Goal: Task Accomplishment & Management: Use online tool/utility

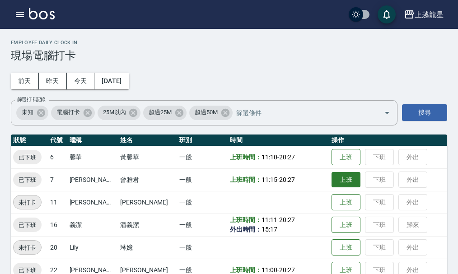
click at [339, 176] on button "上班" at bounding box center [345, 180] width 29 height 16
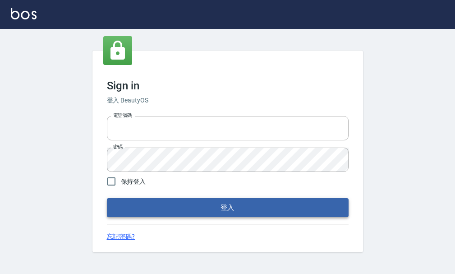
type input "25033354"
click at [209, 210] on button "登入" at bounding box center [228, 207] width 242 height 19
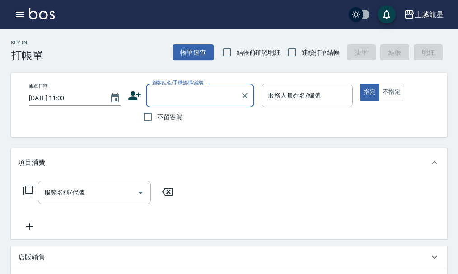
click at [23, 15] on icon "button" at bounding box center [19, 14] width 11 height 11
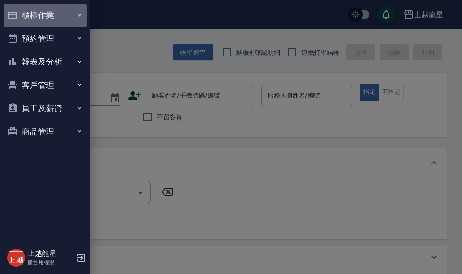
click at [57, 19] on button "櫃檯作業" at bounding box center [45, 15] width 83 height 23
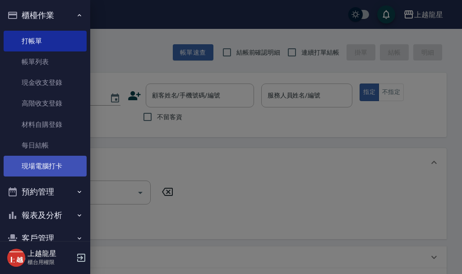
click at [47, 170] on link "現場電腦打卡" at bounding box center [45, 166] width 83 height 21
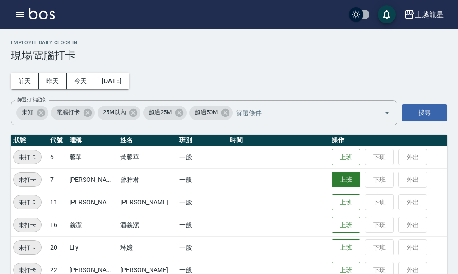
click at [338, 180] on button "上班" at bounding box center [345, 180] width 29 height 16
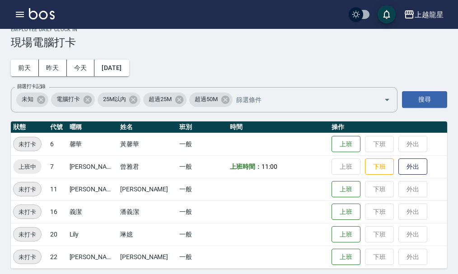
scroll to position [18, 0]
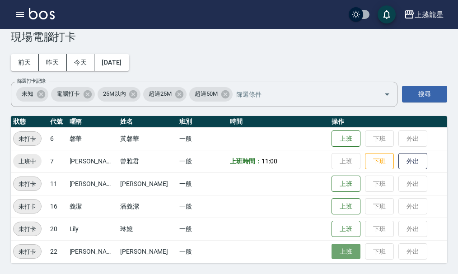
click at [333, 245] on button "上班" at bounding box center [345, 252] width 29 height 16
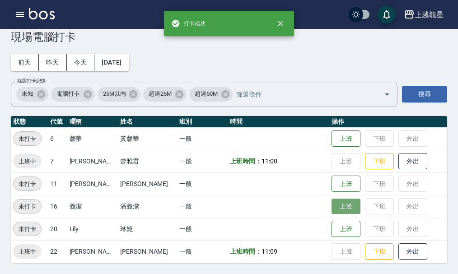
click at [337, 201] on button "上班" at bounding box center [345, 207] width 29 height 16
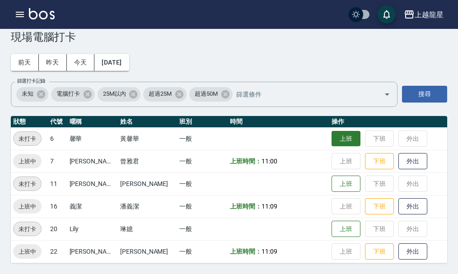
click at [331, 139] on button "上班" at bounding box center [345, 139] width 29 height 16
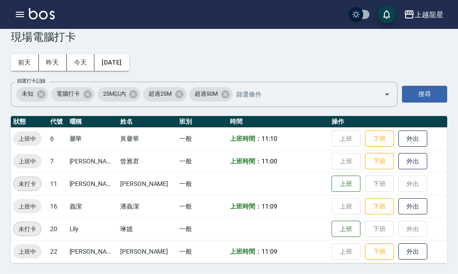
click at [19, 14] on icon "button" at bounding box center [19, 14] width 11 height 11
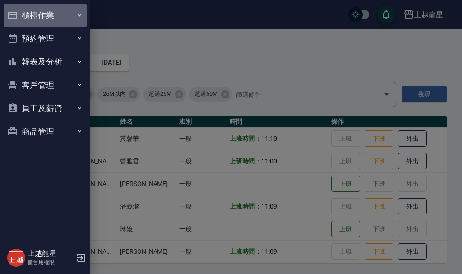
click at [43, 9] on button "櫃檯作業" at bounding box center [45, 15] width 83 height 23
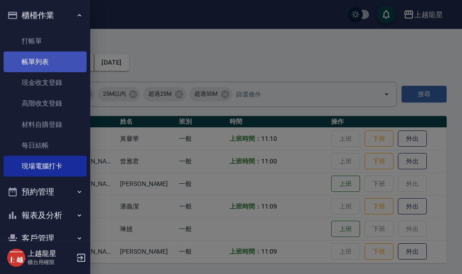
click at [43, 61] on link "帳單列表" at bounding box center [45, 61] width 83 height 21
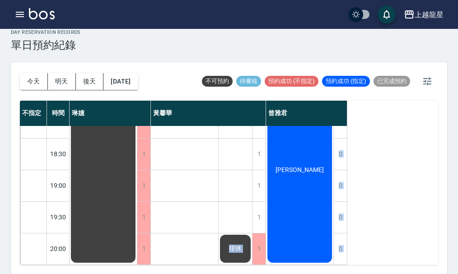
scroll to position [256, 0]
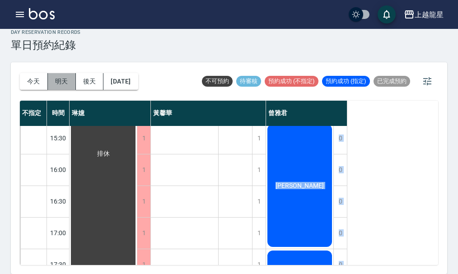
click at [62, 83] on button "明天" at bounding box center [62, 81] width 28 height 17
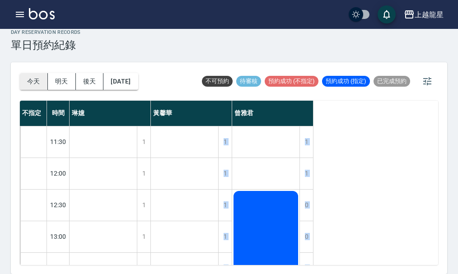
click at [31, 82] on button "今天" at bounding box center [34, 81] width 28 height 17
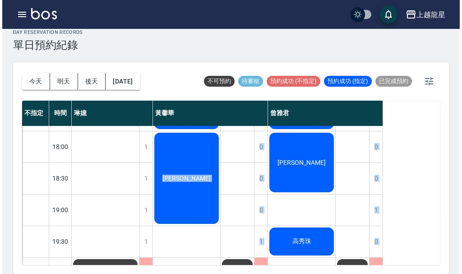
scroll to position [406, 0]
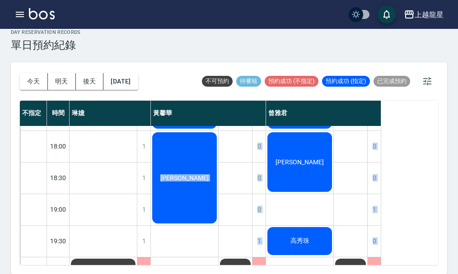
click at [23, 10] on icon "button" at bounding box center [19, 14] width 11 height 11
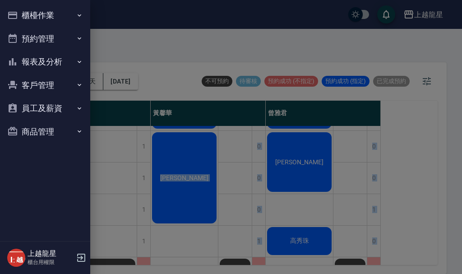
click at [23, 12] on button "櫃檯作業" at bounding box center [45, 15] width 83 height 23
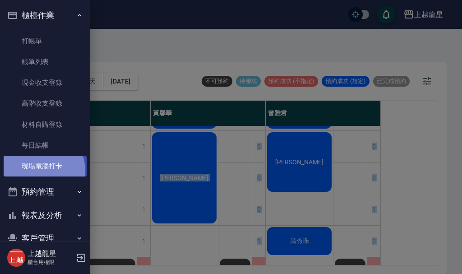
click at [41, 171] on link "現場電腦打卡" at bounding box center [45, 166] width 83 height 21
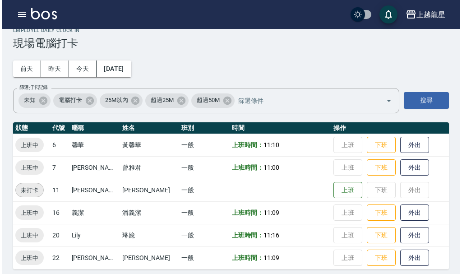
scroll to position [18, 0]
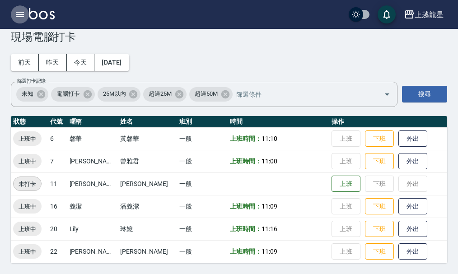
click at [19, 10] on icon "button" at bounding box center [19, 14] width 11 height 11
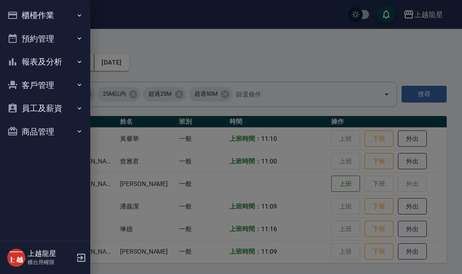
click at [33, 14] on button "櫃檯作業" at bounding box center [45, 15] width 83 height 23
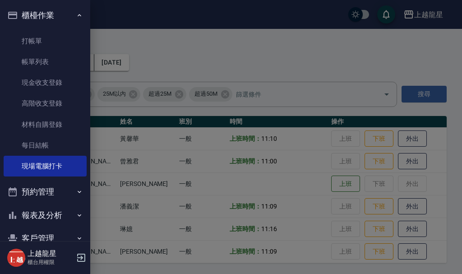
click at [58, 194] on button "預約管理" at bounding box center [45, 191] width 83 height 23
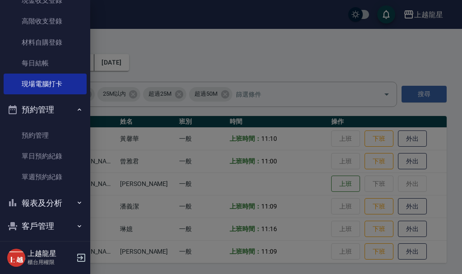
scroll to position [90, 0]
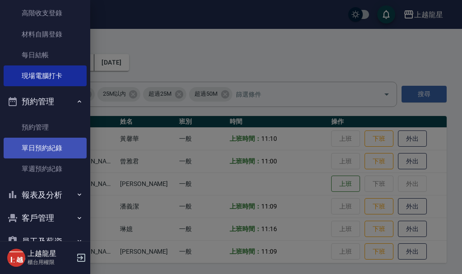
click at [61, 153] on link "單日預約紀錄" at bounding box center [45, 148] width 83 height 21
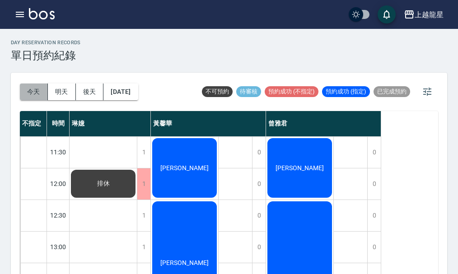
click at [36, 95] on button "今天" at bounding box center [34, 91] width 28 height 17
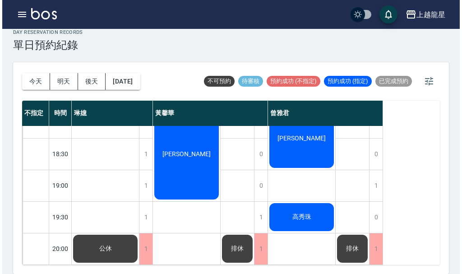
scroll to position [437, 0]
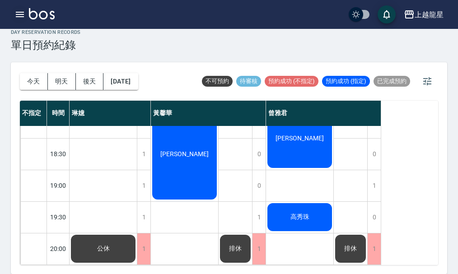
click at [12, 16] on button "button" at bounding box center [20, 14] width 18 height 18
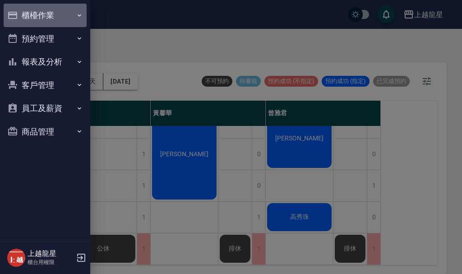
click at [23, 14] on button "櫃檯作業" at bounding box center [45, 15] width 83 height 23
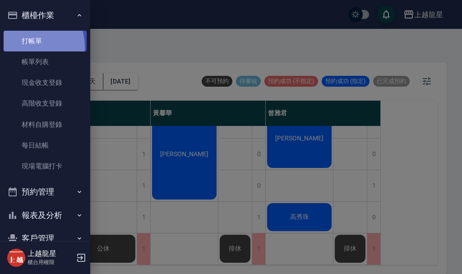
click at [26, 46] on link "打帳單" at bounding box center [45, 41] width 83 height 21
